Goal: Task Accomplishment & Management: Manage account settings

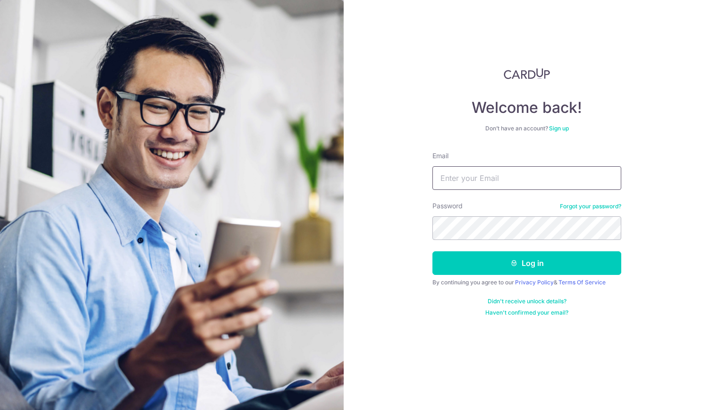
drag, startPoint x: 0, startPoint y: 0, endPoint x: 474, endPoint y: 170, distance: 503.7
click at [474, 170] on input "Email" at bounding box center [526, 178] width 189 height 24
type input "[EMAIL_ADDRESS][DOMAIN_NAME]"
click at [432, 251] on button "Log in" at bounding box center [526, 263] width 189 height 24
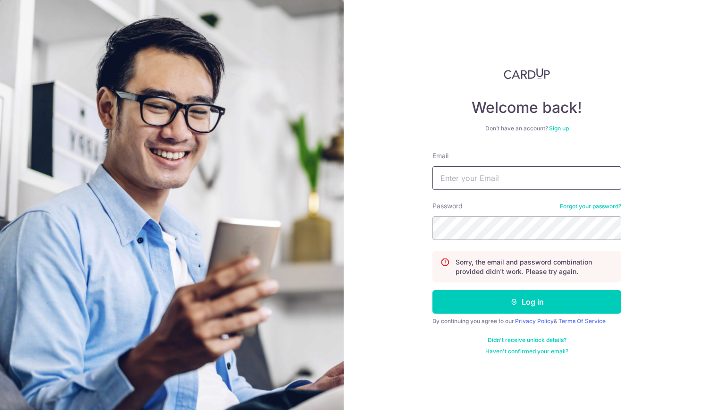
click at [486, 185] on input "Email" at bounding box center [526, 178] width 189 height 24
type input "[EMAIL_ADDRESS][DOMAIN_NAME]"
click at [432, 290] on button "Log in" at bounding box center [526, 302] width 189 height 24
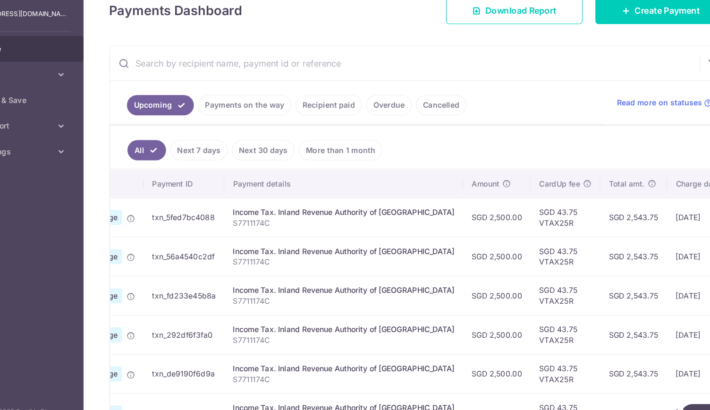
scroll to position [263, 0]
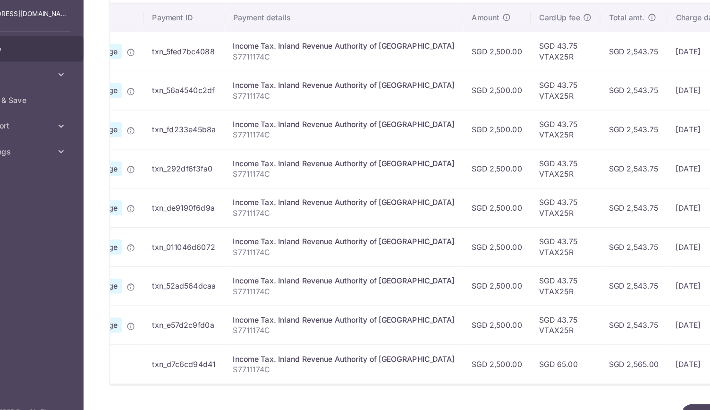
click at [228, 340] on td "txn_d7c6cd94d41" at bounding box center [209, 346] width 71 height 34
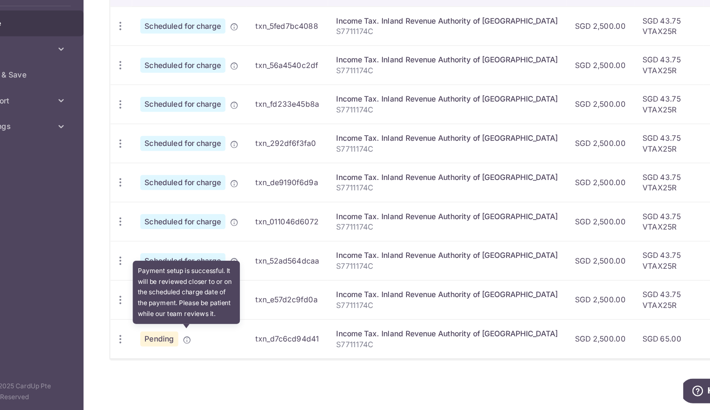
click at [210, 346] on icon at bounding box center [212, 348] width 8 height 8
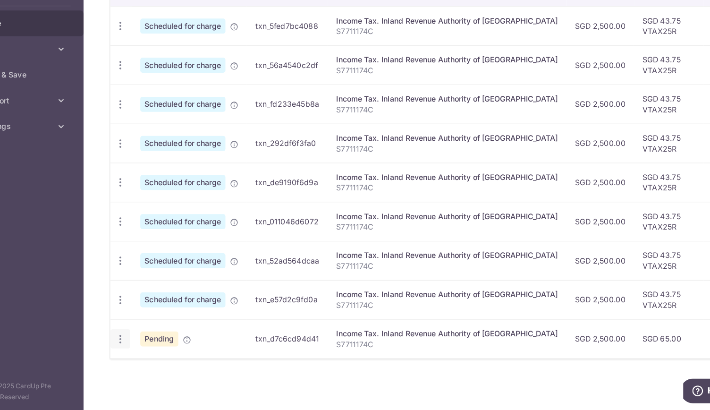
click at [153, 76] on icon "button" at bounding box center [153, 71] width 10 height 10
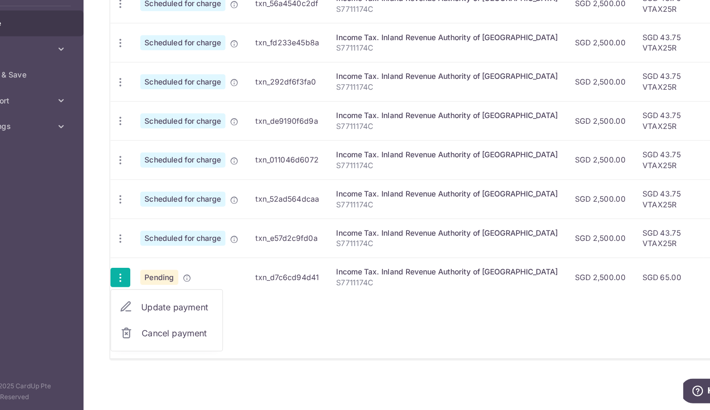
scroll to position [317, 0]
click at [198, 343] on span "Cancel payment" at bounding box center [203, 341] width 63 height 11
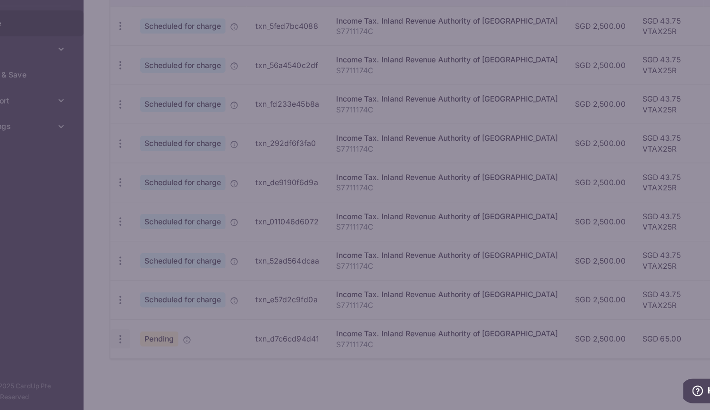
scroll to position [263, 0]
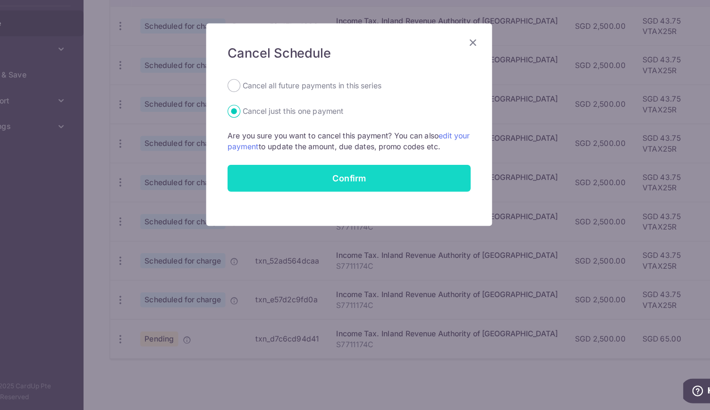
click at [332, 208] on button "Confirm" at bounding box center [355, 205] width 214 height 24
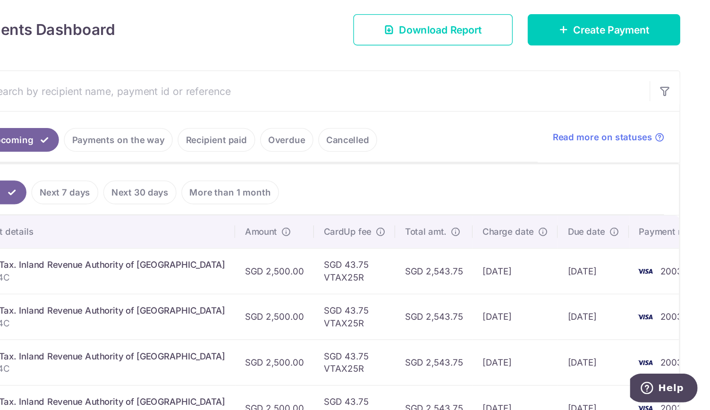
scroll to position [28, 0]
